Goal: Find specific page/section: Find specific page/section

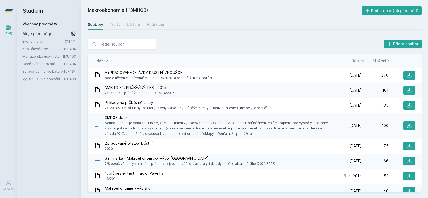
click at [51, 63] on link "Oceňování derivátů" at bounding box center [42, 63] width 41 height 5
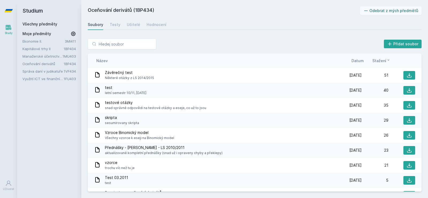
click at [145, 10] on h2 "Oceňování derivátů (1BP434)" at bounding box center [224, 10] width 272 height 9
copy h2 "1BP434"
click at [149, 10] on h2 "Oceňování derivátů (1BP434)" at bounding box center [224, 10] width 272 height 9
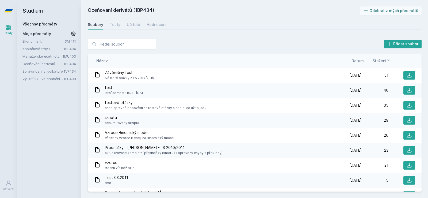
click at [149, 10] on h2 "Oceňování derivátů (1BP434)" at bounding box center [224, 10] width 272 height 9
